Goal: Task Accomplishment & Management: Use online tool/utility

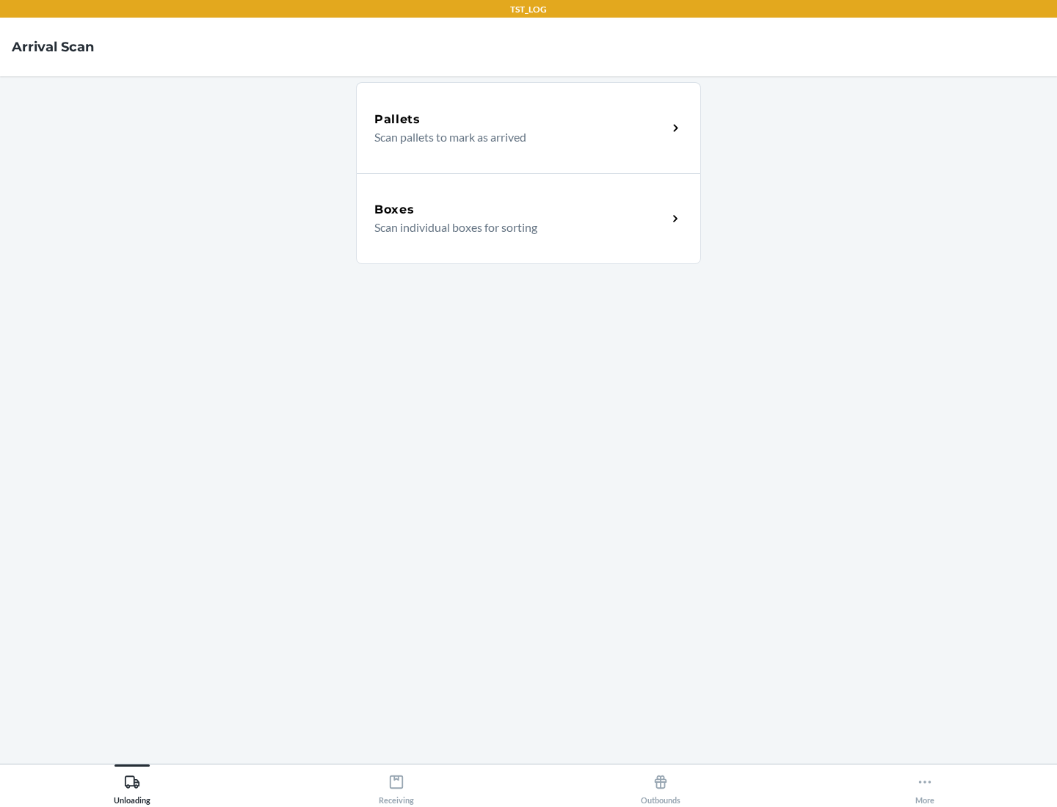
click at [520, 210] on div "Boxes" at bounding box center [520, 210] width 293 height 18
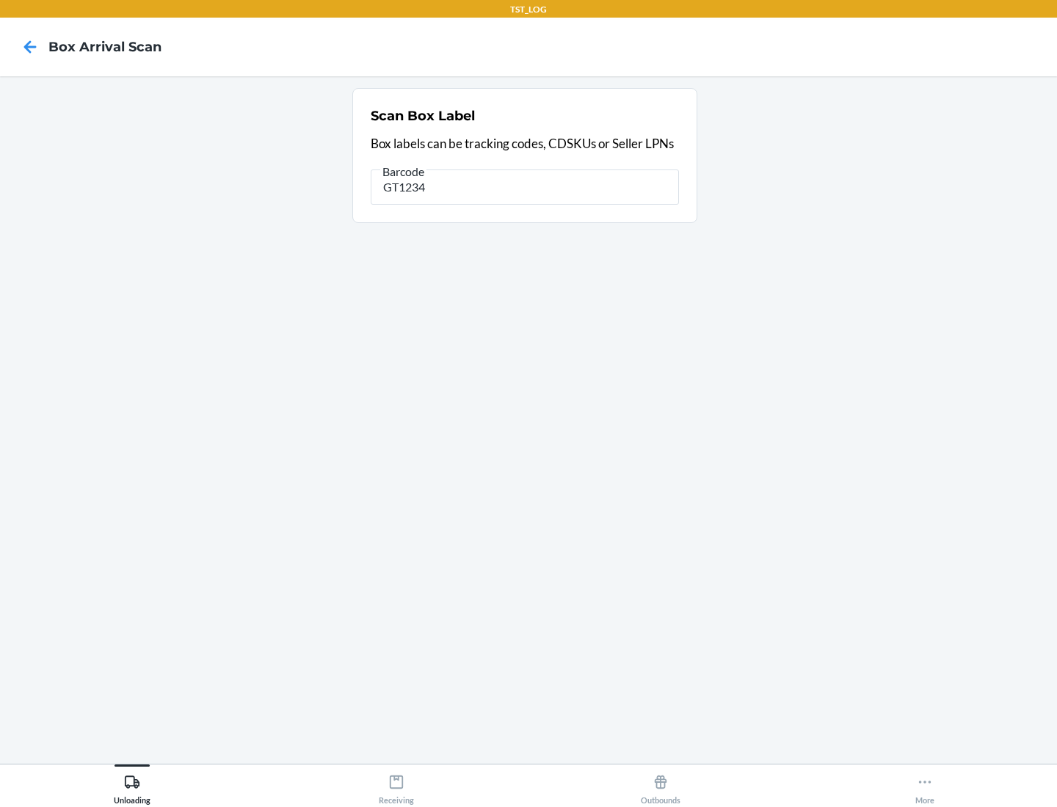
type input "GT1234"
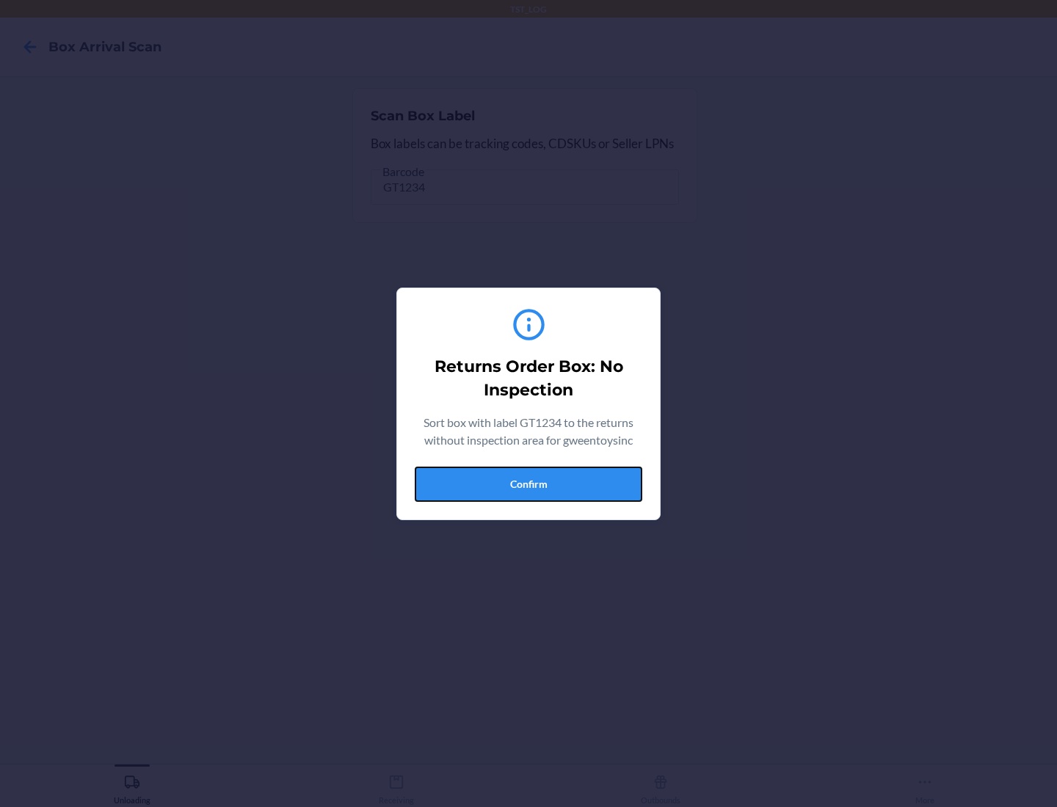
click at [529, 484] on button "Confirm" at bounding box center [529, 484] width 228 height 35
